Goal: Book appointment/travel/reservation

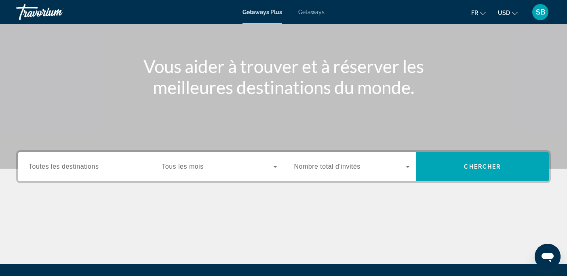
scroll to position [90, 0]
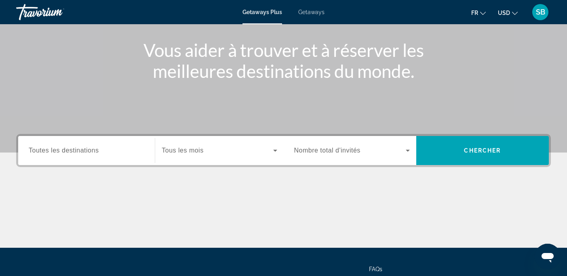
click at [309, 13] on span "Getaways" at bounding box center [311, 12] width 26 height 6
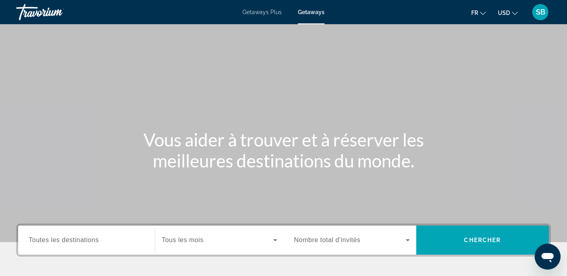
scroll to position [118, 0]
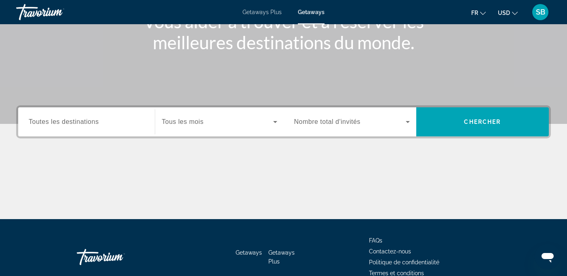
click at [96, 119] on span "Toutes les destinations" at bounding box center [64, 121] width 70 height 7
click at [96, 119] on input "Destination Toutes les destinations" at bounding box center [87, 123] width 116 height 10
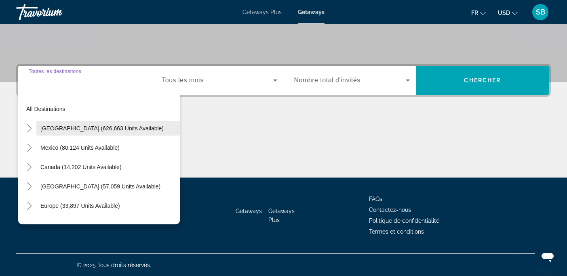
scroll to position [160, 0]
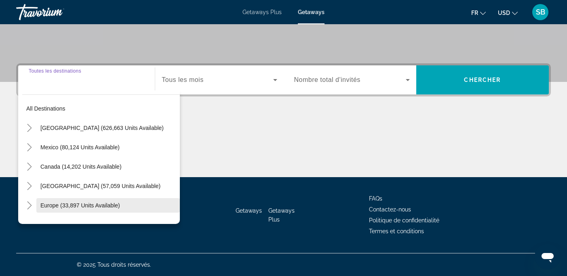
click at [50, 204] on span "Europe (33,897 units available)" at bounding box center [80, 206] width 80 height 6
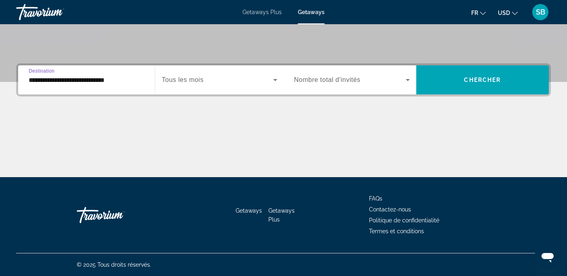
click at [50, 76] on input "**********" at bounding box center [87, 81] width 116 height 10
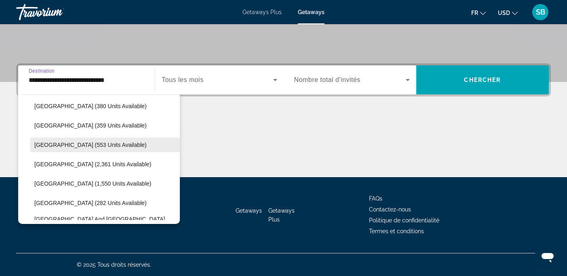
scroll to position [162, 0]
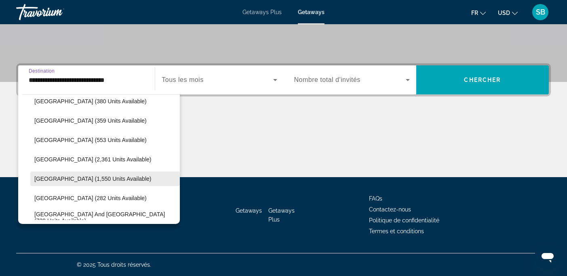
click at [40, 179] on span "[GEOGRAPHIC_DATA] (1,550 units available)" at bounding box center [92, 179] width 117 height 6
type input "**********"
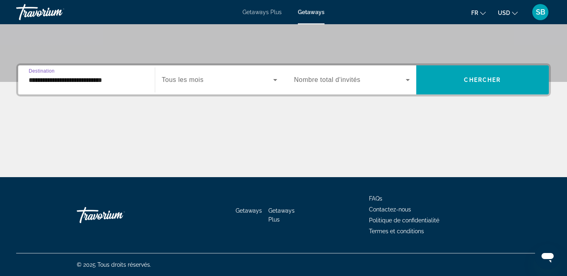
click at [240, 78] on span "Search widget" at bounding box center [217, 80] width 111 height 10
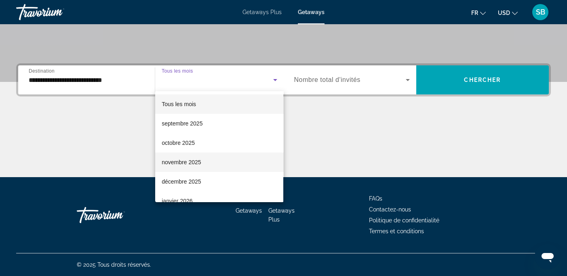
click at [197, 167] on span "novembre 2025" at bounding box center [181, 163] width 39 height 10
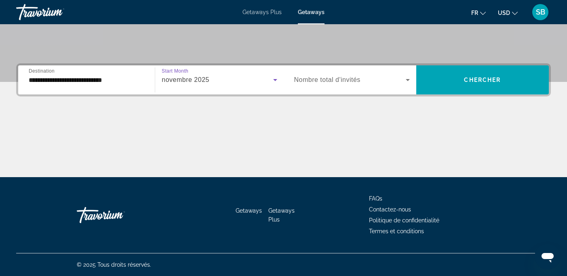
click at [384, 76] on span "Search widget" at bounding box center [350, 80] width 112 height 10
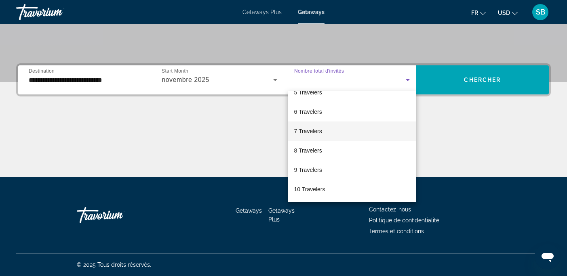
scroll to position [89, 0]
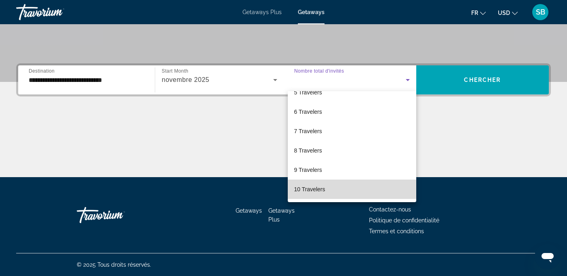
click at [314, 189] on span "10 Travelers" at bounding box center [309, 190] width 31 height 10
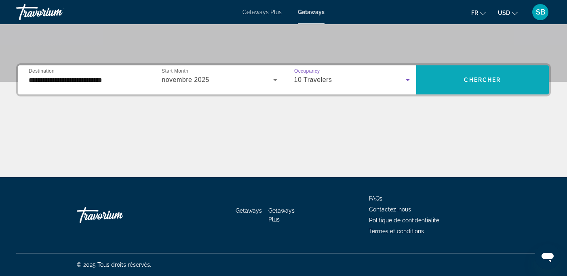
click at [467, 80] on span "Chercher" at bounding box center [482, 80] width 37 height 6
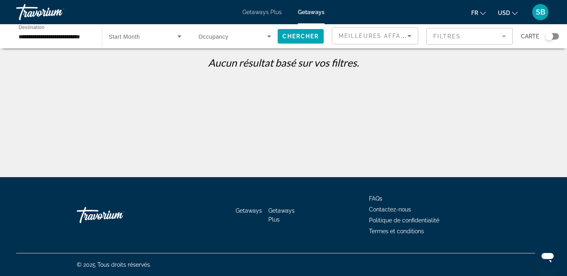
click at [266, 36] on icon "Search widget" at bounding box center [269, 37] width 10 height 10
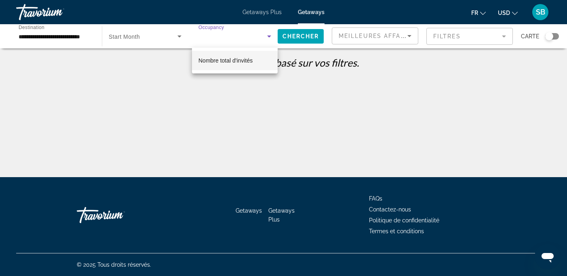
click at [247, 61] on span "Nombre total d'invités" at bounding box center [225, 60] width 54 height 6
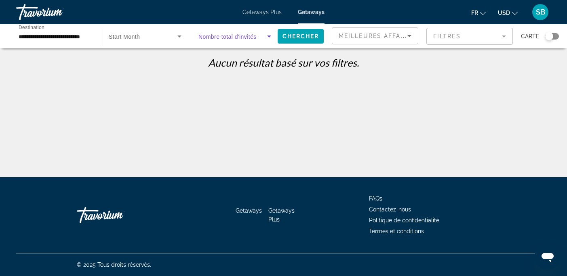
click at [271, 36] on icon "Search widget" at bounding box center [269, 37] width 10 height 10
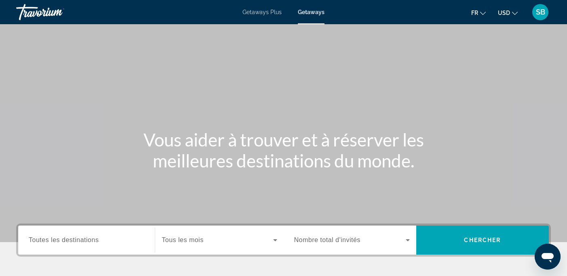
click at [107, 245] on input "Destination Toutes les destinations" at bounding box center [87, 241] width 116 height 10
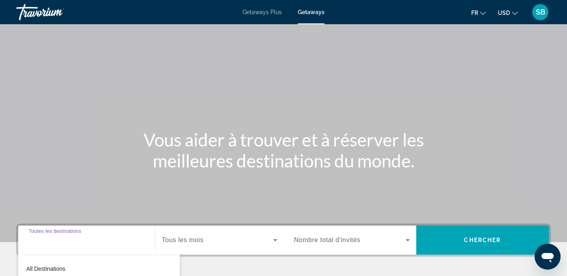
scroll to position [160, 0]
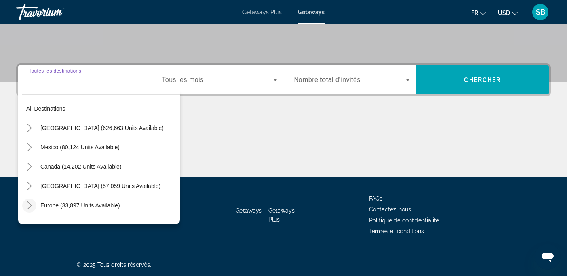
click at [27, 205] on icon "Toggle Europe (33,897 units available)" at bounding box center [29, 206] width 8 height 8
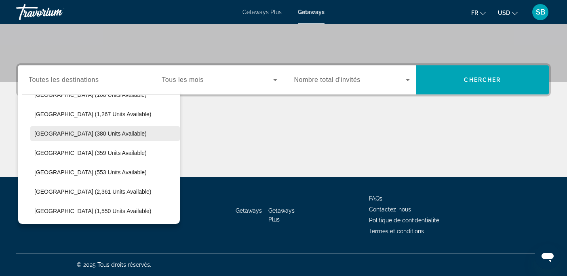
scroll to position [134, 0]
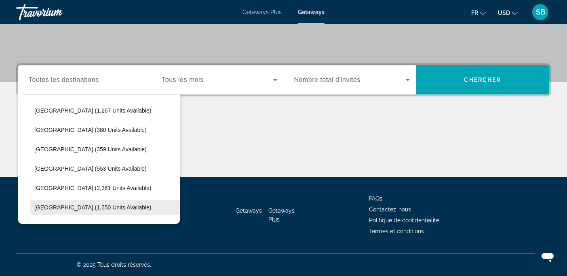
click at [43, 209] on span "[GEOGRAPHIC_DATA] (1,550 units available)" at bounding box center [92, 208] width 117 height 6
type input "**********"
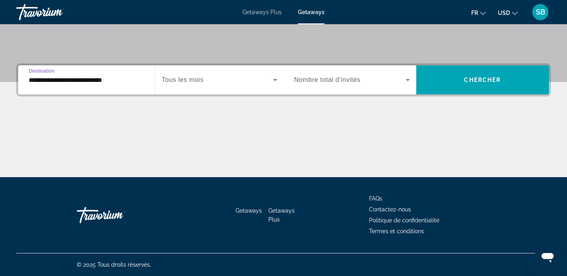
click at [277, 80] on icon "Search widget" at bounding box center [275, 80] width 10 height 10
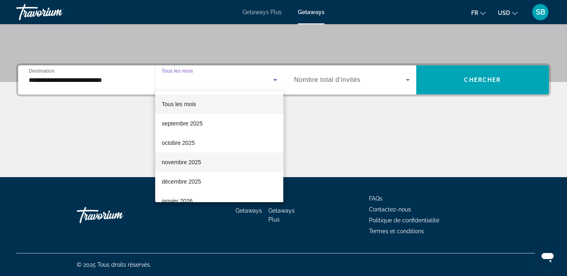
click at [200, 169] on mat-option "novembre 2025" at bounding box center [219, 162] width 128 height 19
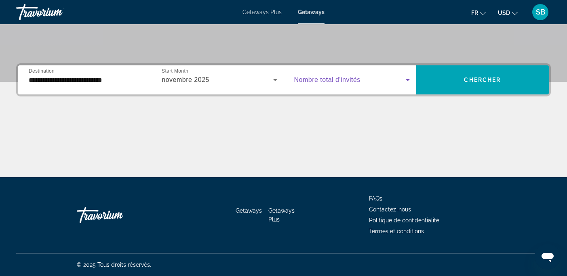
click at [406, 79] on icon "Search widget" at bounding box center [408, 80] width 10 height 10
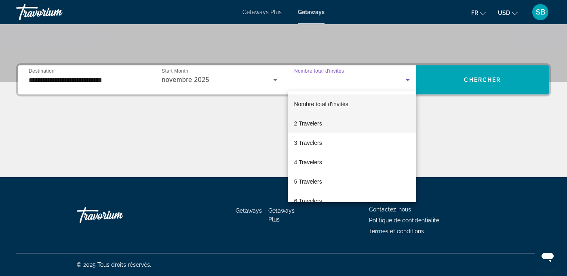
click at [335, 126] on mat-option "2 Travelers" at bounding box center [352, 123] width 129 height 19
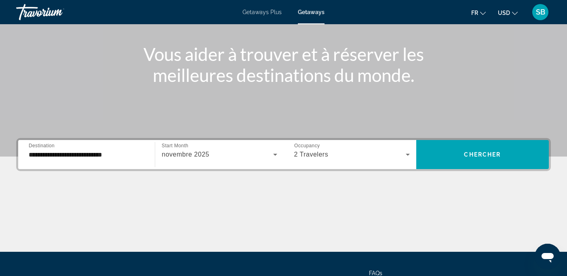
scroll to position [87, 0]
